Goal: Information Seeking & Learning: Check status

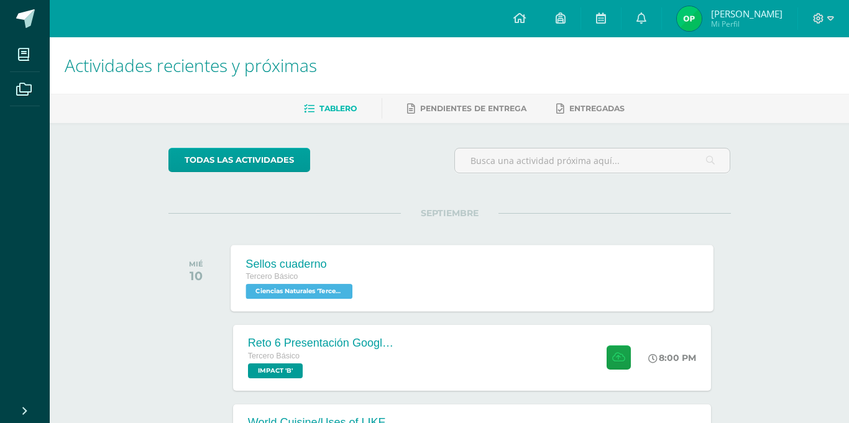
click at [379, 273] on div "Sellos cuaderno Tercero Básico Ciencias Naturales 'Tercero Básico B' Sellos cua…" at bounding box center [472, 278] width 483 height 67
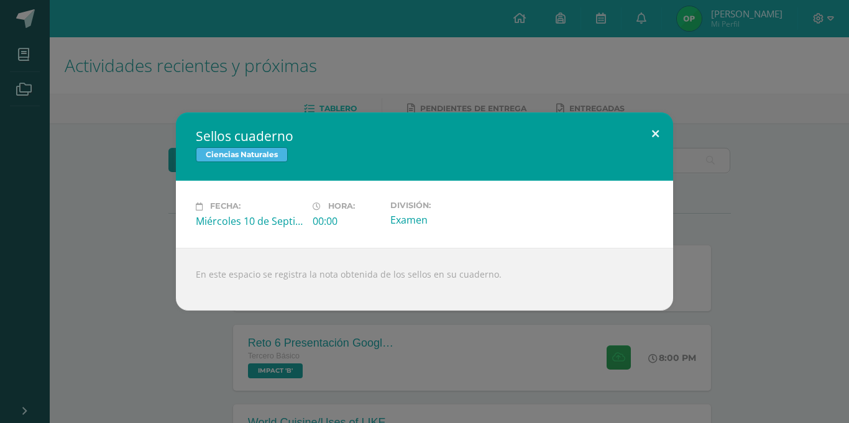
click at [652, 129] on button at bounding box center [655, 134] width 35 height 42
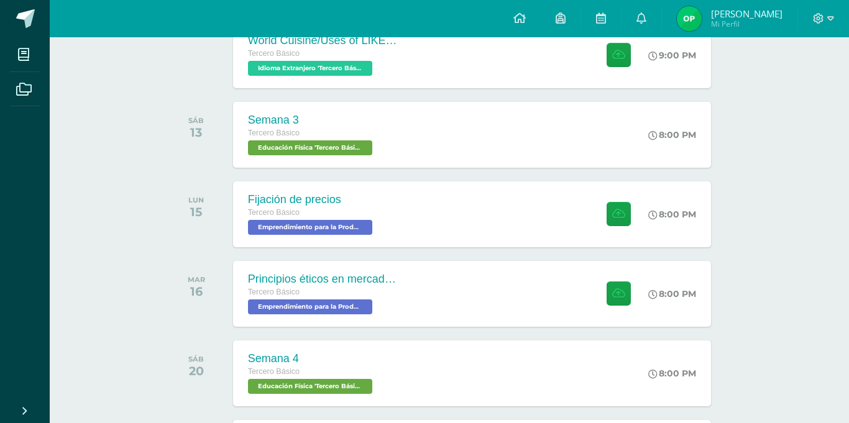
scroll to position [383, 0]
click at [532, 206] on div "Fijación de precios Tercero Básico Emprendimiento para la Productividad 'Tercer…" at bounding box center [472, 213] width 483 height 67
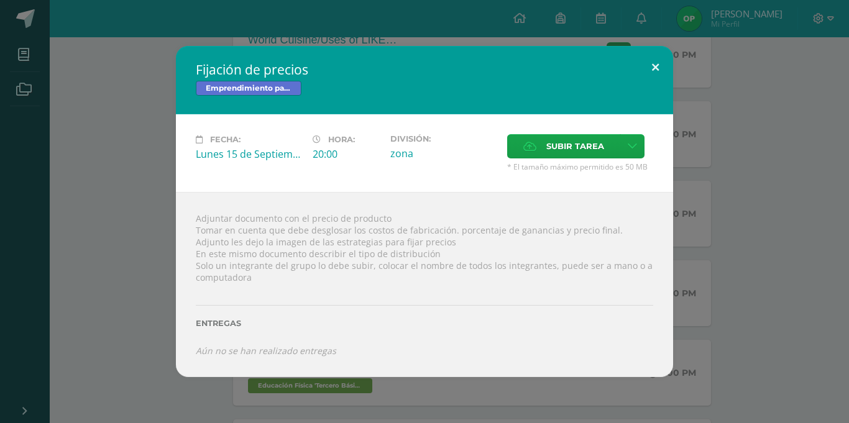
click at [659, 85] on div "Fijación de precios Emprendimiento para la Productividad Fecha: Lunes 15 de Sep…" at bounding box center [424, 211] width 497 height 331
click at [655, 80] on button at bounding box center [655, 67] width 35 height 42
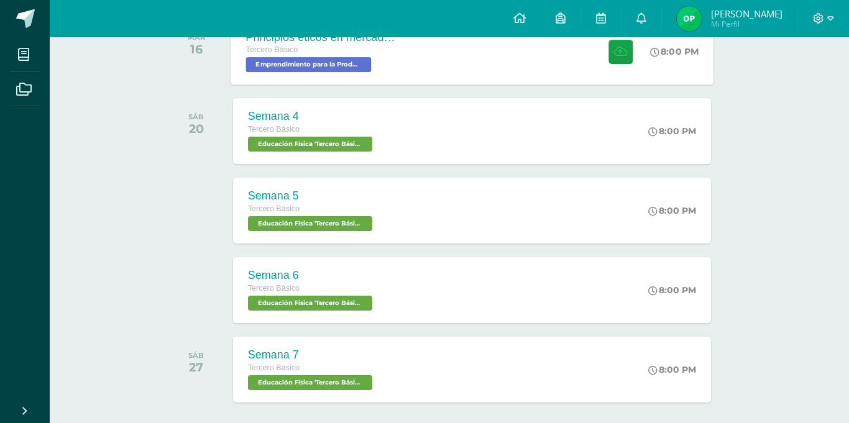
scroll to position [805, 0]
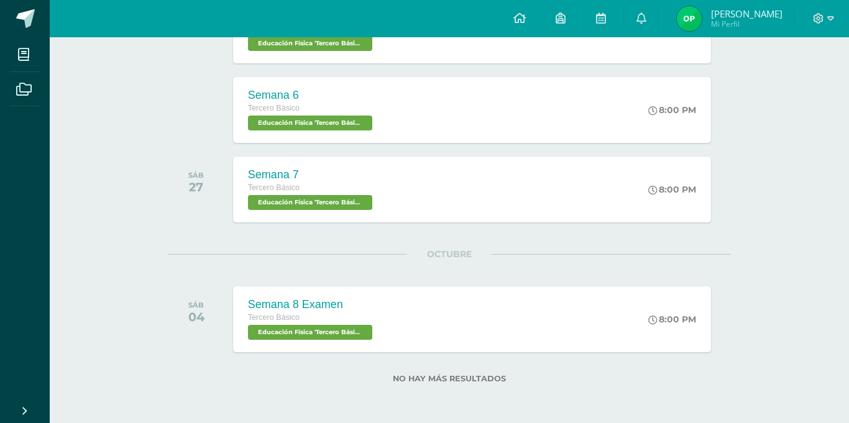
click at [519, 184] on div "Semana 7 Tercero Básico Educación Física 'Tercero Básico B' 8:00 PM Semana 7 Ed…" at bounding box center [472, 190] width 478 height 66
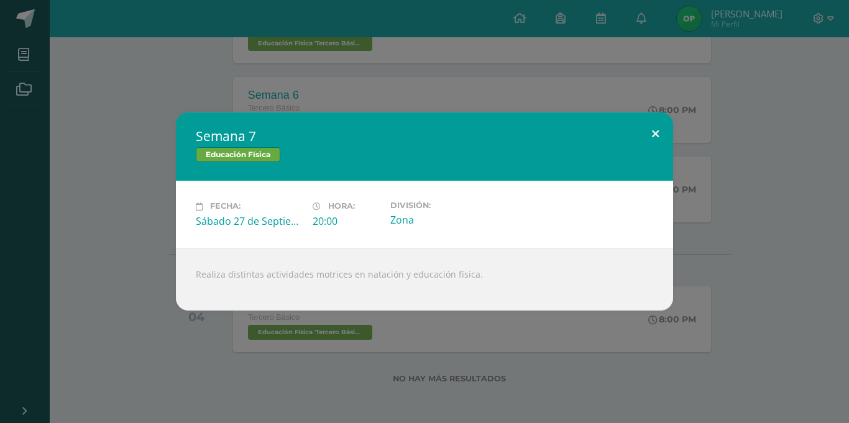
click at [660, 153] on div "Semana 7 Educación Física Fecha: Sábado 27 de Septiembre Hora: 20:00 División: …" at bounding box center [424, 212] width 497 height 198
click at [660, 147] on button at bounding box center [655, 134] width 35 height 42
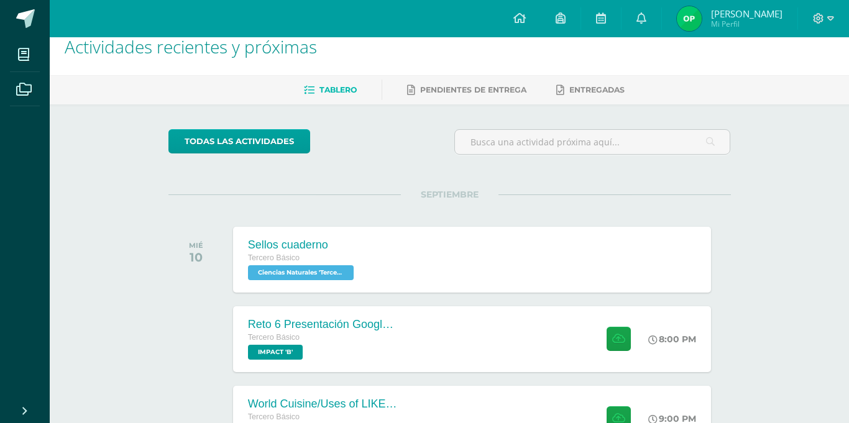
scroll to position [0, 0]
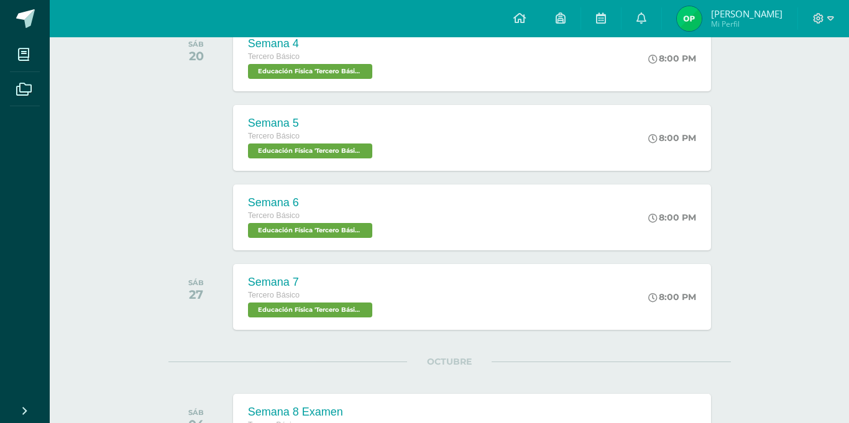
scroll to position [805, 0]
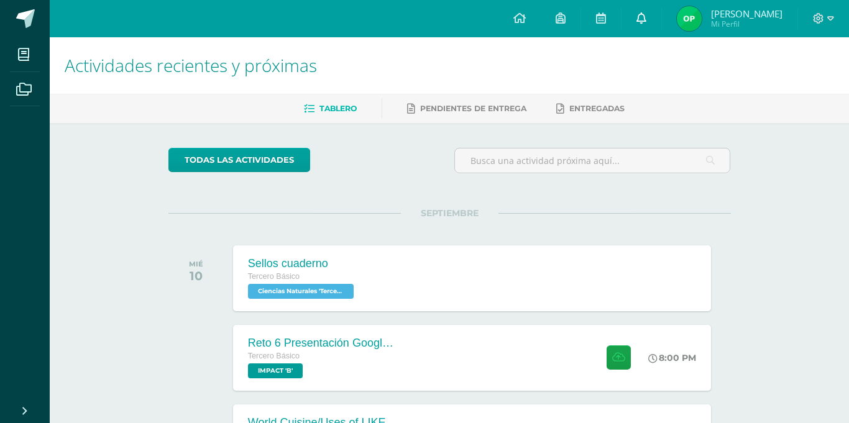
click at [662, 21] on link at bounding box center [642, 18] width 40 height 37
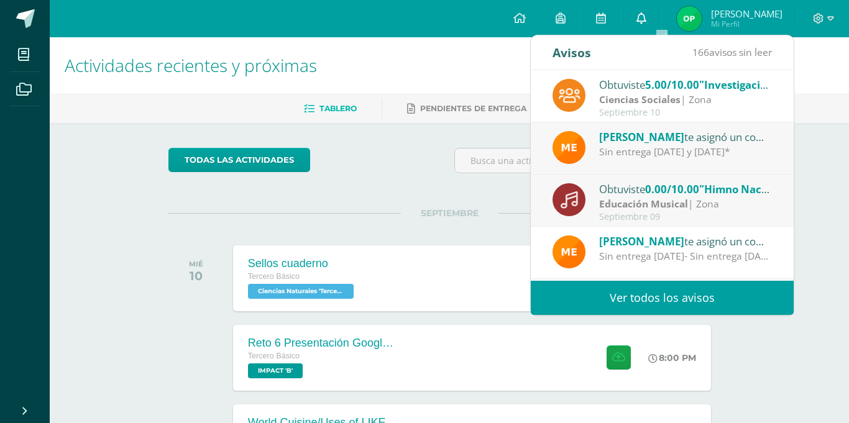
click at [662, 22] on link at bounding box center [642, 18] width 40 height 37
click at [662, 21] on link at bounding box center [642, 18] width 40 height 37
click at [441, 52] on h1 "Actividades recientes y próximas" at bounding box center [450, 65] width 770 height 57
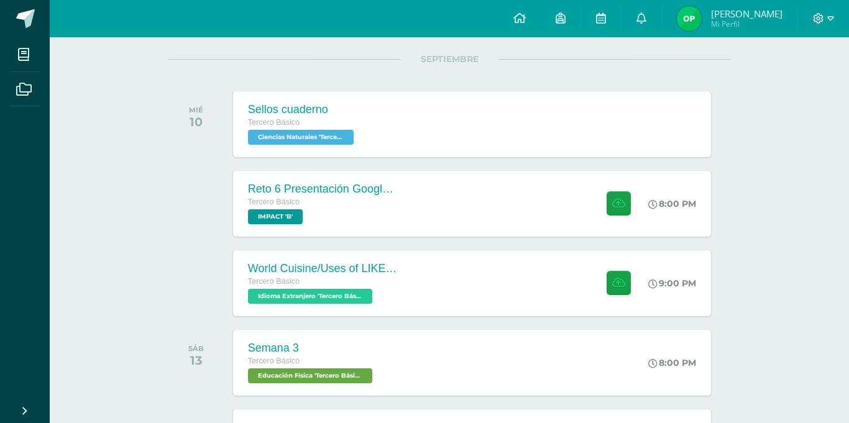
scroll to position [162, 0]
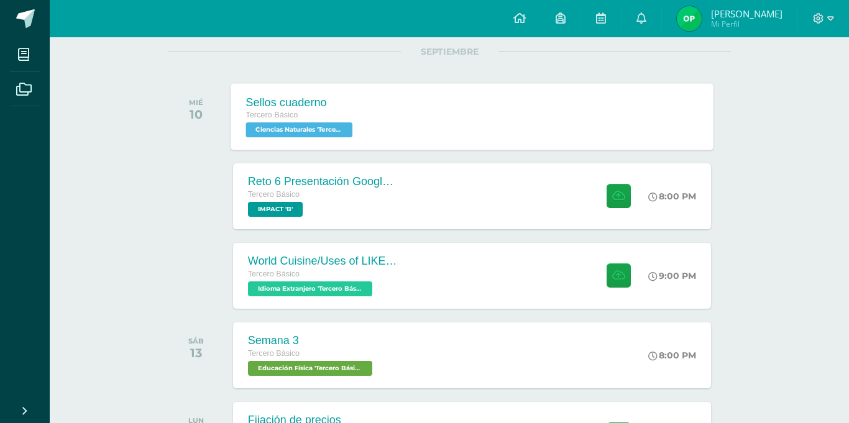
click at [338, 140] on div "Sellos cuaderno Tercero Básico Ciencias Naturales 'Tercero Básico B'" at bounding box center [301, 116] width 140 height 67
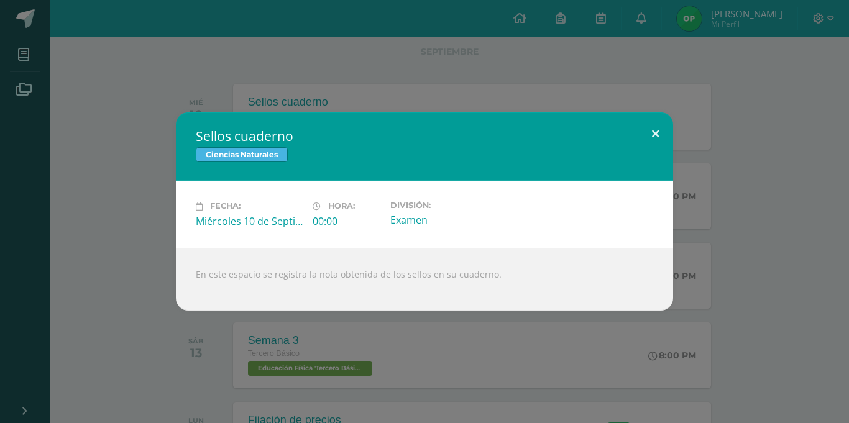
click at [647, 136] on button at bounding box center [655, 134] width 35 height 42
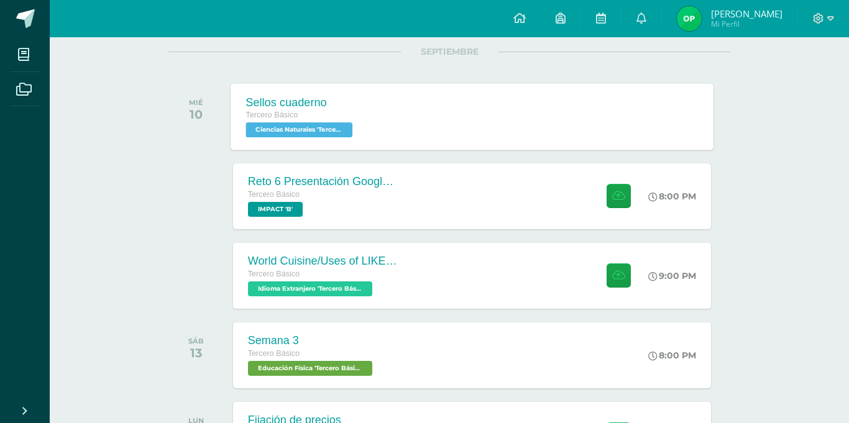
click at [638, 131] on div "Sellos cuaderno Tercero Básico Ciencias Naturales 'Tercero Básico B' Sellos cua…" at bounding box center [472, 116] width 483 height 67
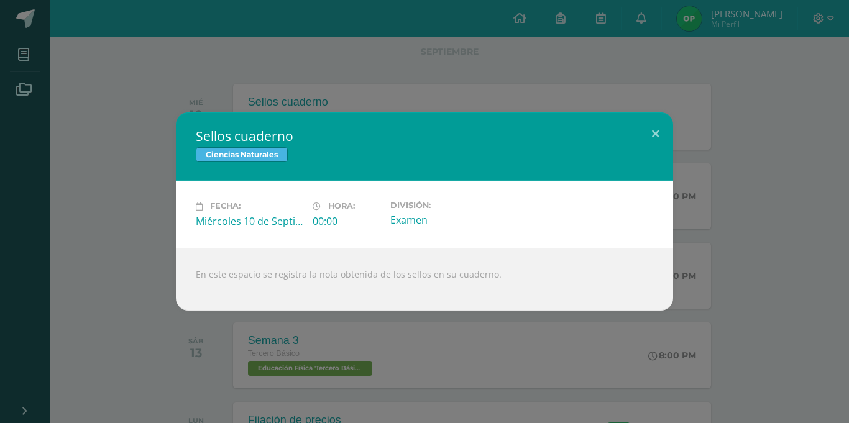
click at [629, 93] on div "Sellos cuaderno Ciencias Naturales Fecha: [DATE] Hora: 00:00 División:" at bounding box center [424, 211] width 849 height 423
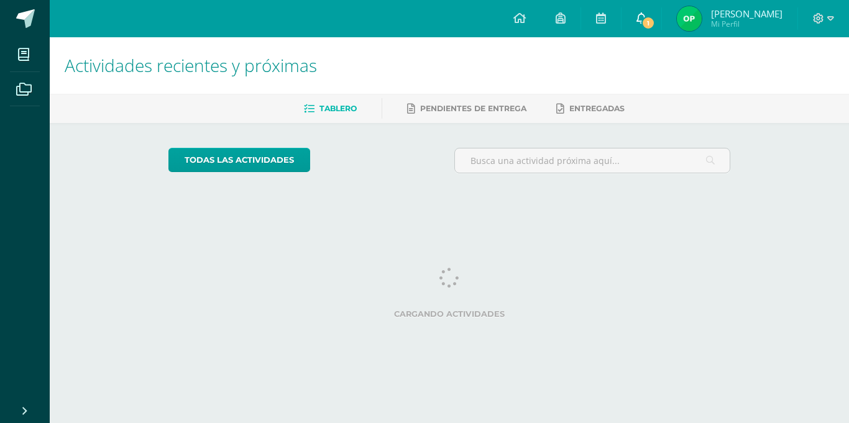
click at [647, 14] on icon at bounding box center [642, 17] width 10 height 11
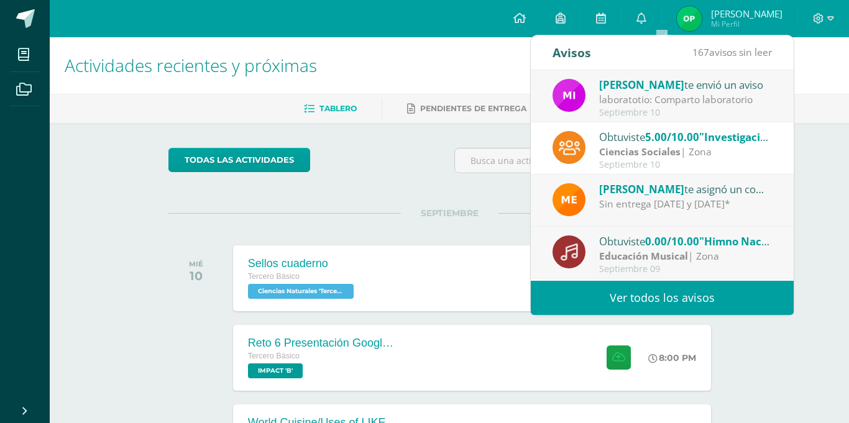
click at [646, 96] on div "laboratotio: Comparto laboratorio" at bounding box center [685, 100] width 173 height 14
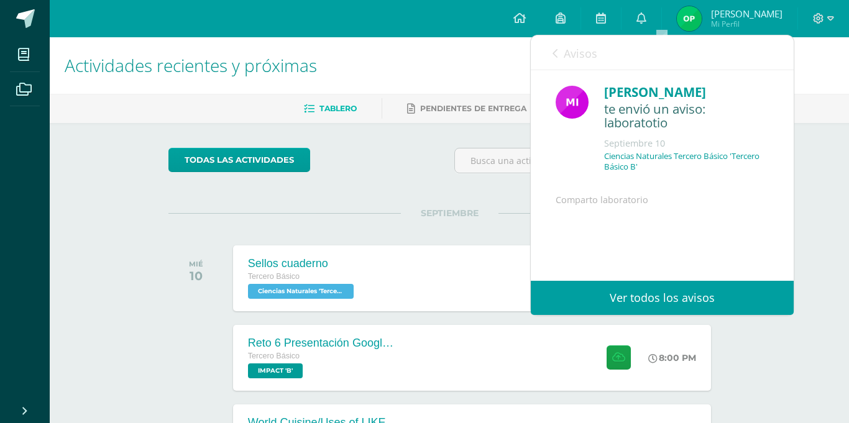
scroll to position [101, 0]
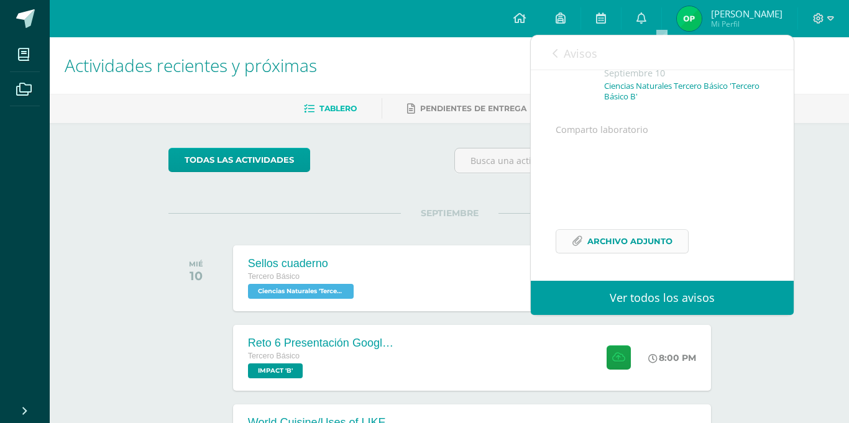
click at [624, 247] on span "Archivo Adjunto" at bounding box center [630, 241] width 85 height 23
